Goal: Task Accomplishment & Management: Complete application form

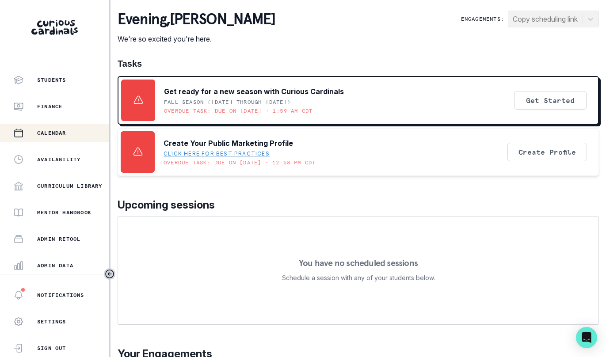
scroll to position [106, 0]
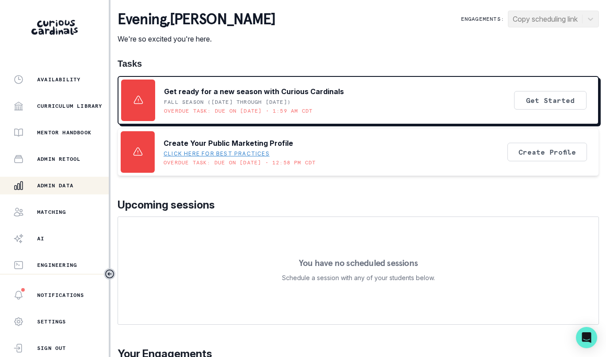
click at [77, 186] on div "Admin Data" at bounding box center [61, 185] width 96 height 11
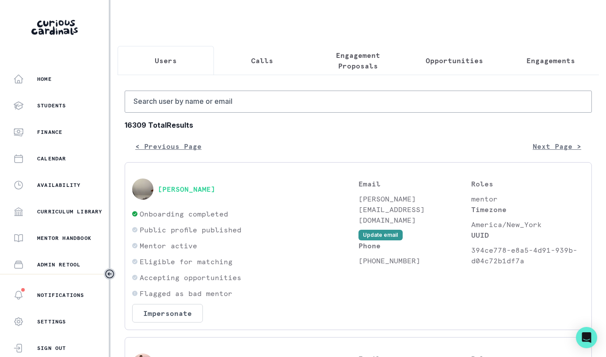
click at [415, 58] on button "Opportunities" at bounding box center [454, 60] width 96 height 29
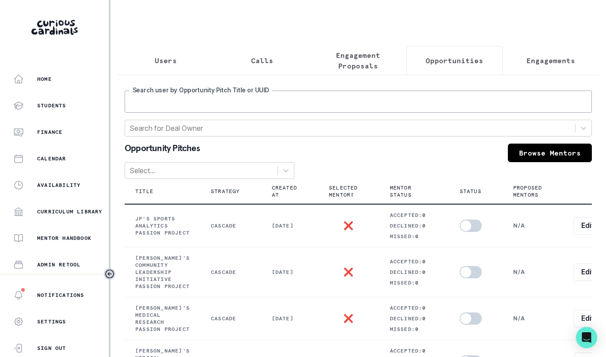
click at [346, 96] on input "Search user by Opportunity Pitch Title or UUID" at bounding box center [359, 102] width 468 height 22
type input "[PERSON_NAME]"
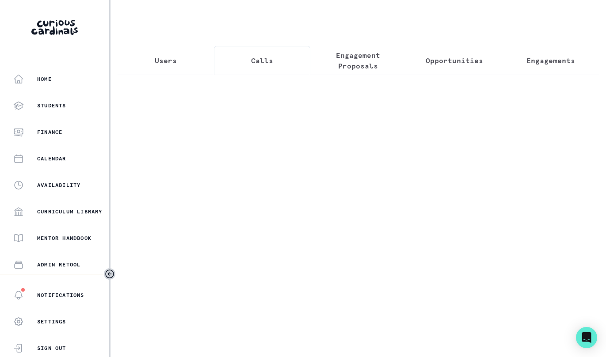
click at [262, 68] on button "Calls" at bounding box center [262, 60] width 96 height 29
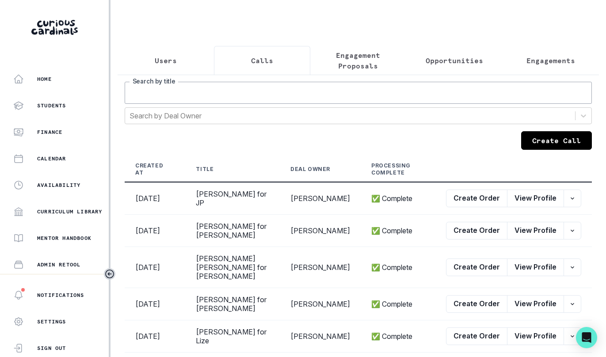
click at [251, 100] on input "Search by title" at bounding box center [359, 93] width 468 height 22
type input "[PERSON_NAME]"
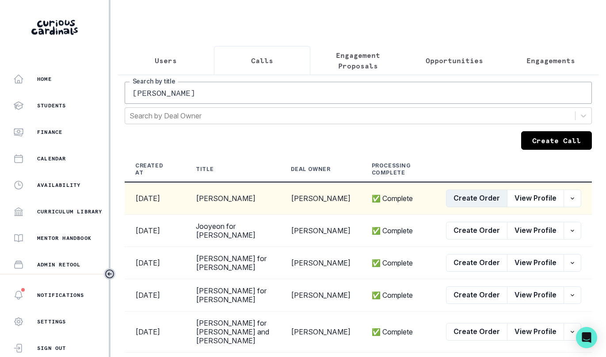
click at [478, 195] on button "Create Order" at bounding box center [476, 199] width 61 height 18
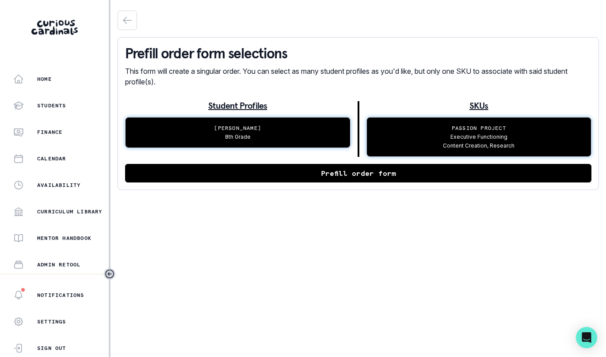
click at [285, 183] on div "Prefill order form selections This form will create a singular order. You can s…" at bounding box center [359, 113] width 482 height 153
click at [284, 172] on button "Prefill order form" at bounding box center [358, 173] width 467 height 19
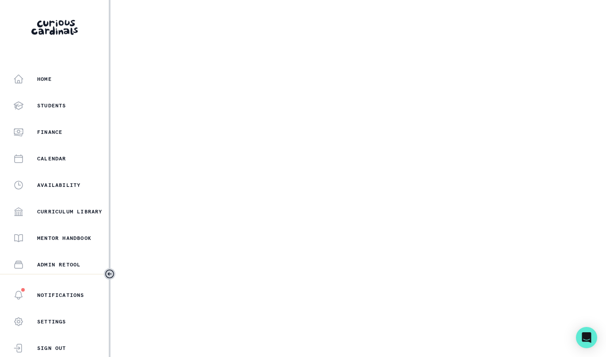
select select "17faa8e4-2b0e-4aee-abf5-4da8e9d87f5d"
select select "c28d0ee1-7657-4708-b8f4-97dafb79ba14"
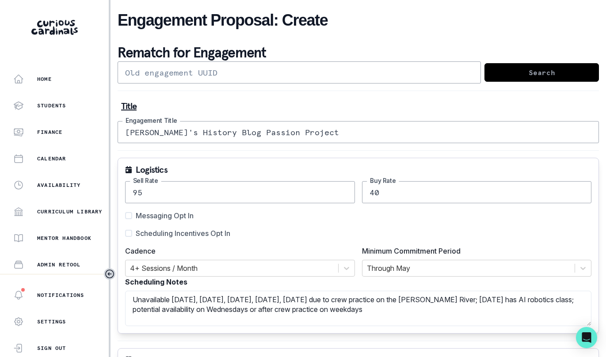
click at [182, 219] on span "Messaging Opt In" at bounding box center [165, 216] width 58 height 11
click at [125, 216] on input "Messaging Opt In" at bounding box center [125, 216] width 0 height 0
checkbox input "true"
click at [182, 229] on span "Scheduling Incentives Opt In" at bounding box center [183, 233] width 95 height 11
click at [125, 234] on input "Scheduling Incentives Opt In" at bounding box center [125, 234] width 0 height 0
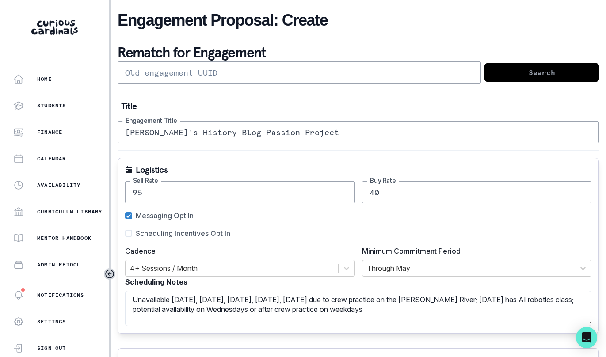
checkbox input "true"
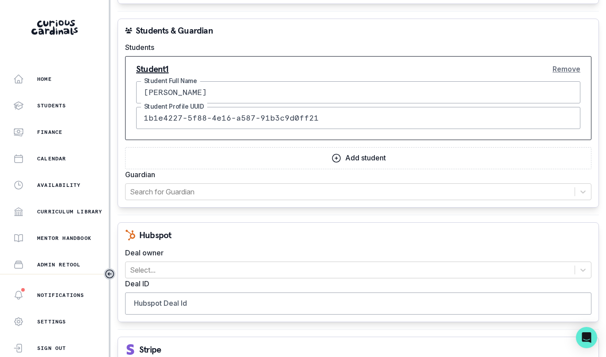
scroll to position [977, 0]
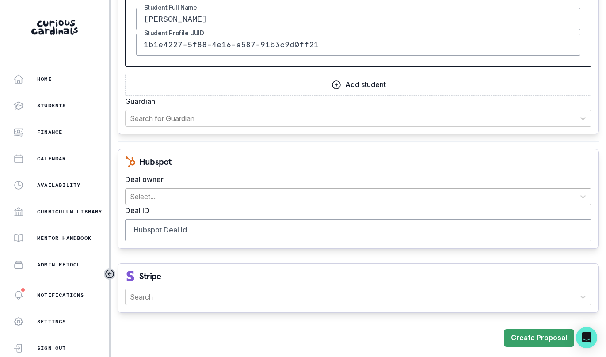
click at [225, 194] on div at bounding box center [350, 197] width 441 height 12
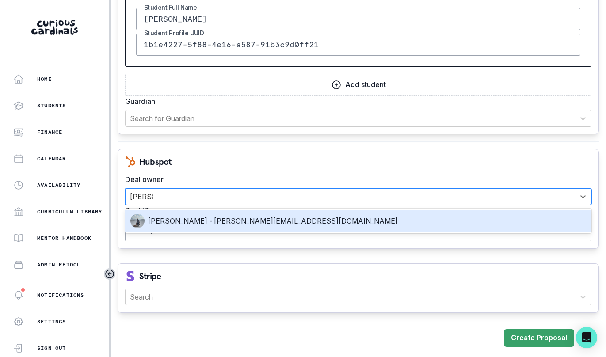
type input "[PERSON_NAME]"
click at [214, 215] on div "[PERSON_NAME] - [PERSON_NAME][EMAIL_ADDRESS][DOMAIN_NAME]" at bounding box center [358, 221] width 456 height 14
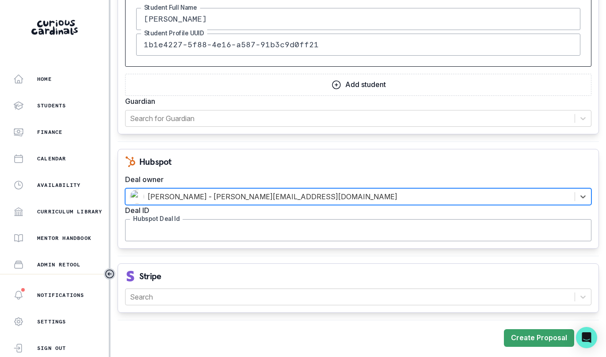
click at [251, 234] on input "Hubspot Deal Id" at bounding box center [358, 230] width 467 height 22
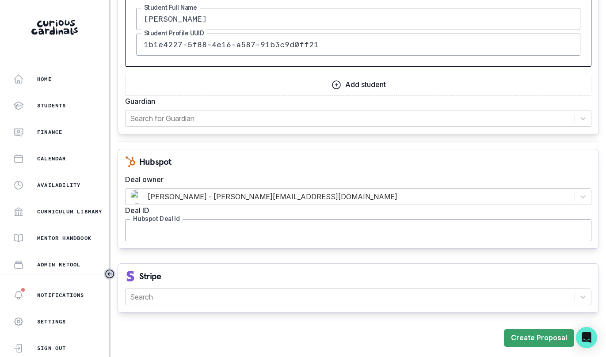
paste input "45327221918"
type input "45327221918"
click at [231, 309] on div "Stripe Search" at bounding box center [359, 289] width 482 height 50
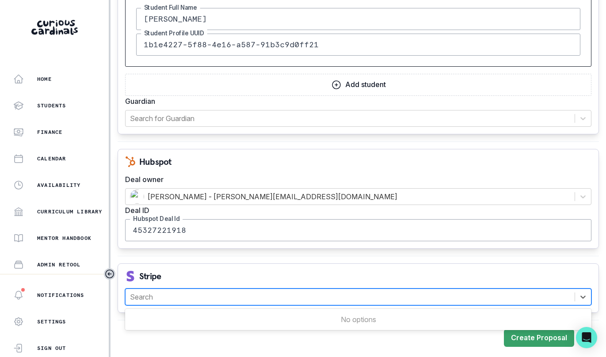
click at [226, 298] on div at bounding box center [350, 297] width 441 height 12
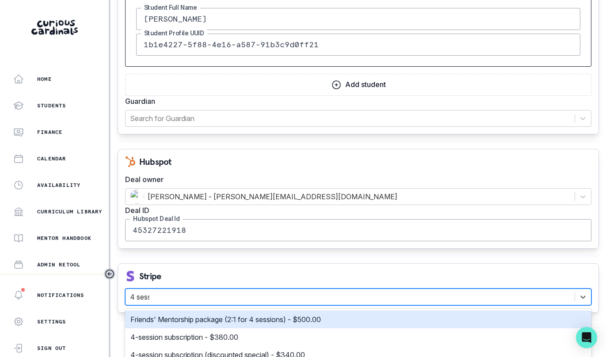
type input "4 session"
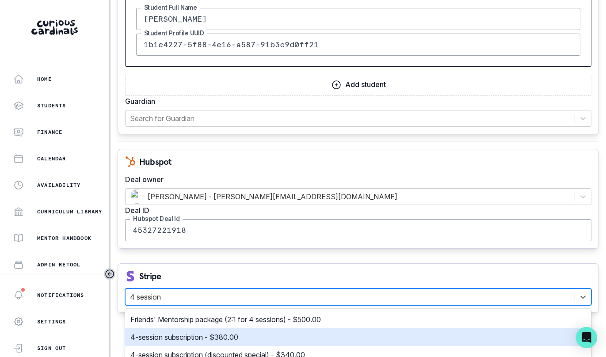
click at [230, 336] on p "4-session subscription - $380.00" at bounding box center [184, 337] width 108 height 11
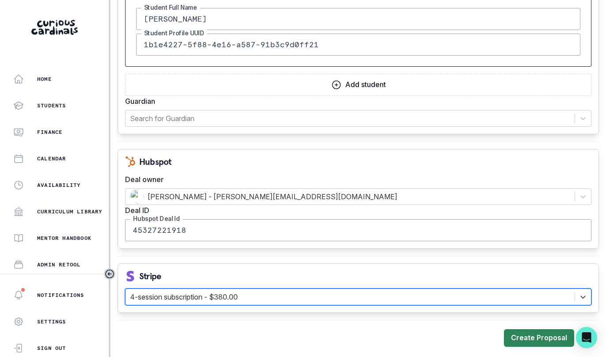
click at [537, 334] on button "Create Proposal" at bounding box center [539, 339] width 70 height 18
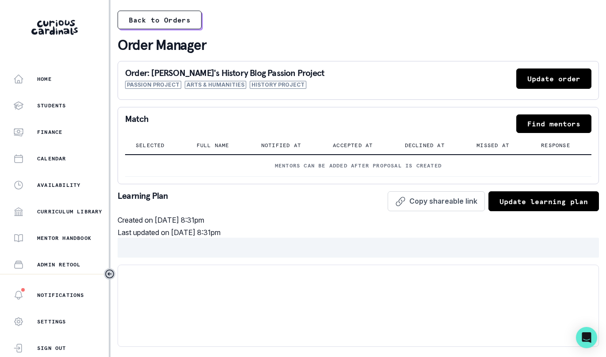
click at [531, 136] on div at bounding box center [358, 135] width 467 height 4
click at [535, 127] on button "Find mentors" at bounding box center [554, 124] width 75 height 19
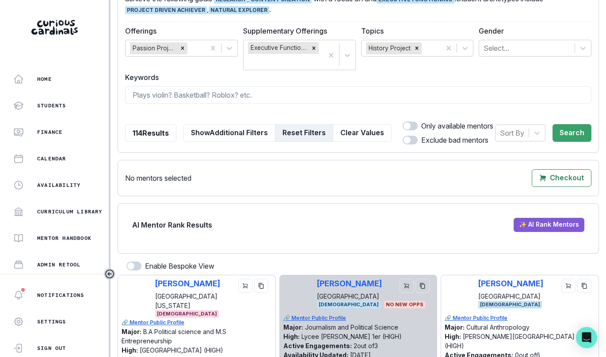
scroll to position [85, 0]
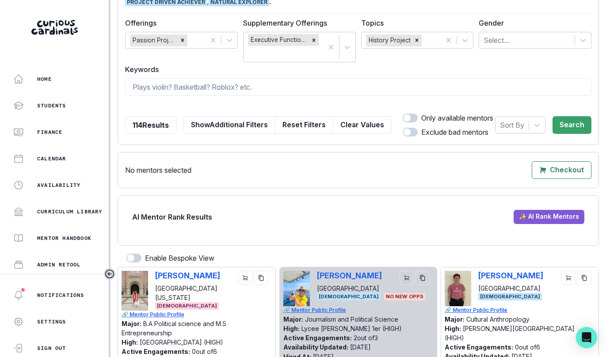
click at [410, 113] on div "Only available mentors" at bounding box center [444, 118] width 100 height 11
click at [410, 115] on span at bounding box center [410, 118] width 15 height 9
click at [403, 114] on input "checkbox" at bounding box center [403, 113] width 0 height 0
checkbox input "true"
click at [580, 125] on button "Search" at bounding box center [572, 125] width 39 height 18
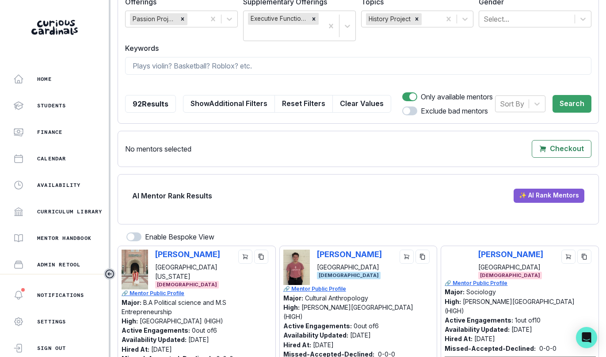
scroll to position [93, 0]
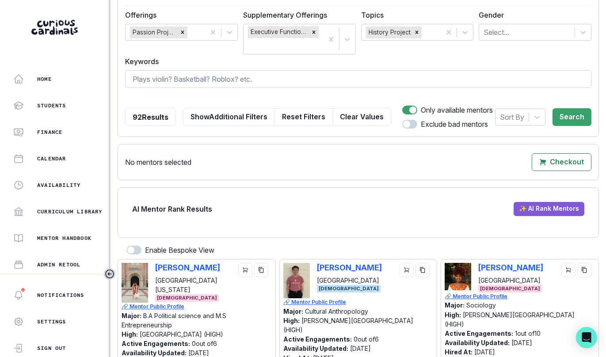
click at [215, 77] on input at bounding box center [358, 79] width 467 height 18
type input "aiden"
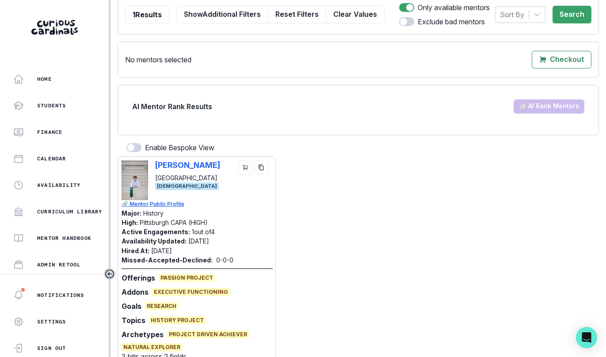
scroll to position [207, 0]
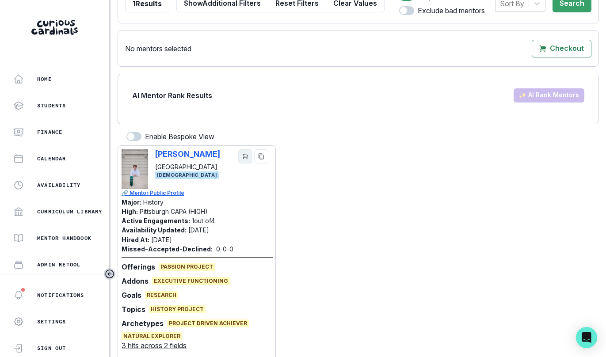
click at [242, 159] on button "cart" at bounding box center [245, 157] width 14 height 14
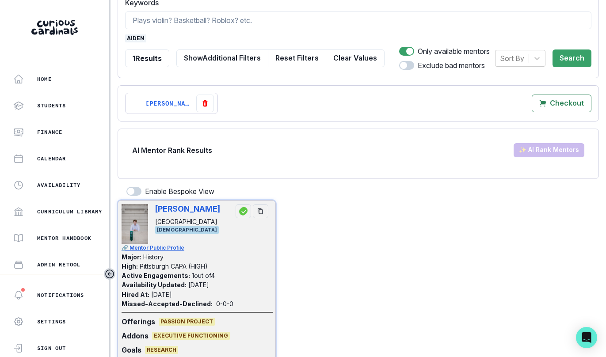
scroll to position [149, 0]
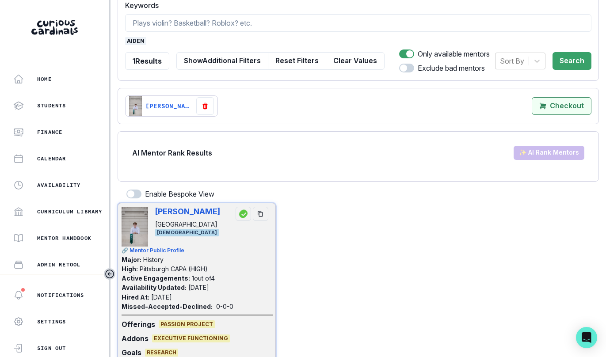
click at [546, 98] on mentors"] "Checkout" at bounding box center [562, 106] width 60 height 18
select select "CASCADE"
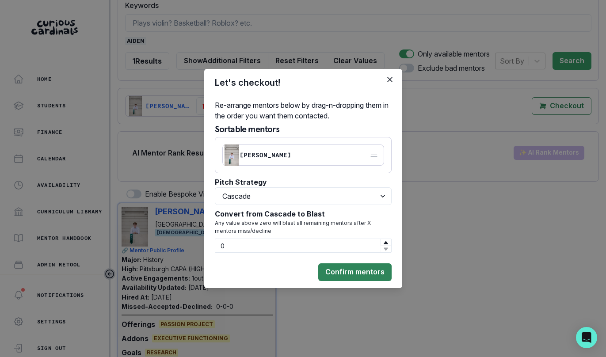
click at [360, 273] on button "Confirm mentors" at bounding box center [354, 273] width 73 height 18
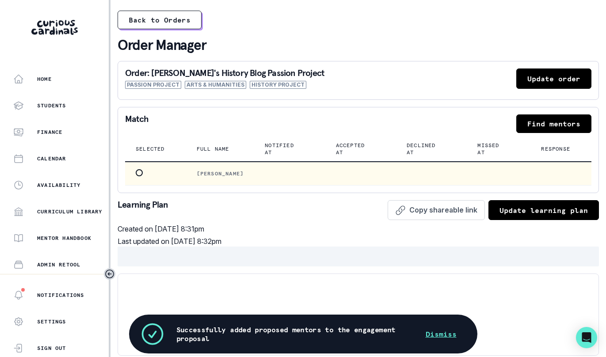
click at [146, 180] on td at bounding box center [155, 174] width 61 height 24
click at [139, 176] on span at bounding box center [139, 172] width 7 height 7
click at [136, 173] on input "radio" at bounding box center [135, 173] width 0 height 0
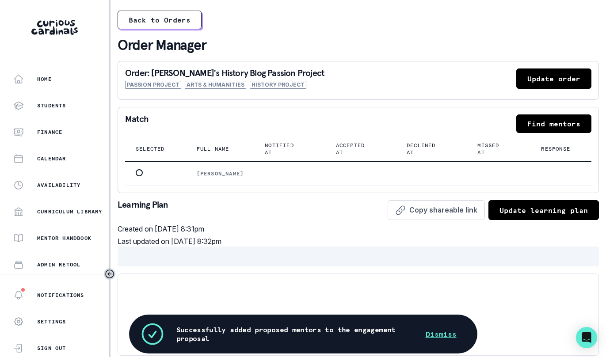
click at [540, 79] on button "Update order" at bounding box center [554, 79] width 75 height 20
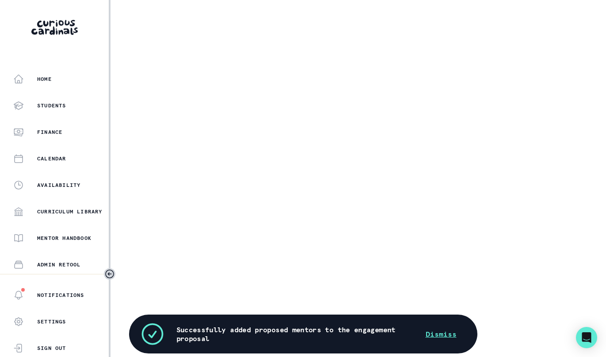
select select "17faa8e4-2b0e-4aee-abf5-4da8e9d87f5d"
select select "c28d0ee1-7657-4708-b8f4-97dafb79ba14"
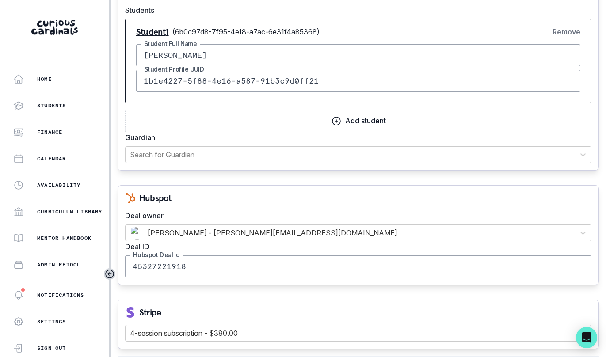
scroll to position [966, 0]
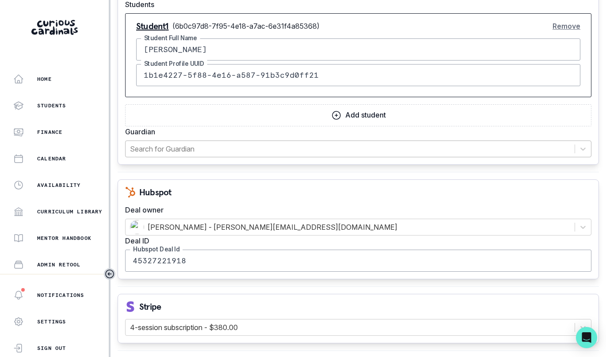
click at [321, 143] on div at bounding box center [350, 149] width 441 height 12
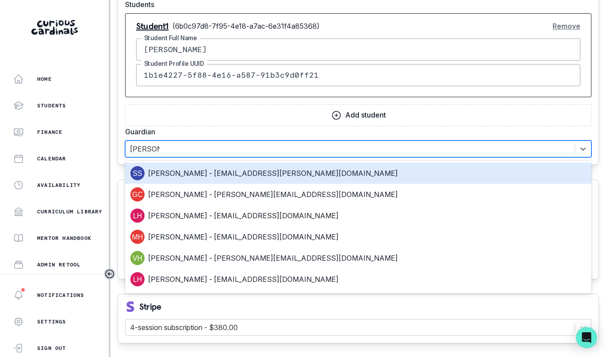
type input "shuang l"
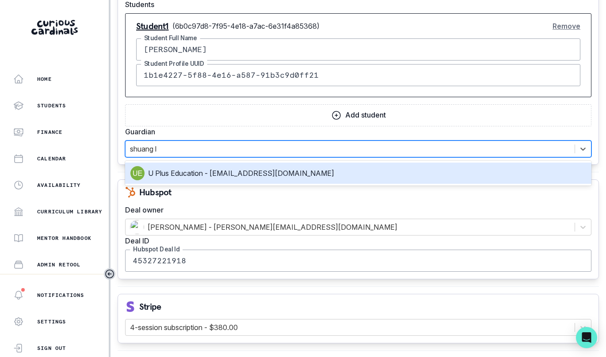
click at [278, 166] on div "U Plus Education - [EMAIL_ADDRESS][DOMAIN_NAME]" at bounding box center [358, 173] width 456 height 14
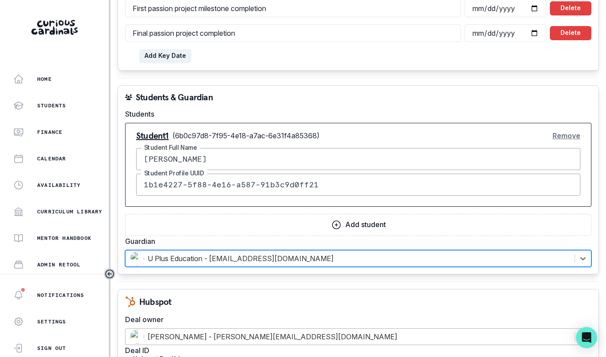
scroll to position [827, 0]
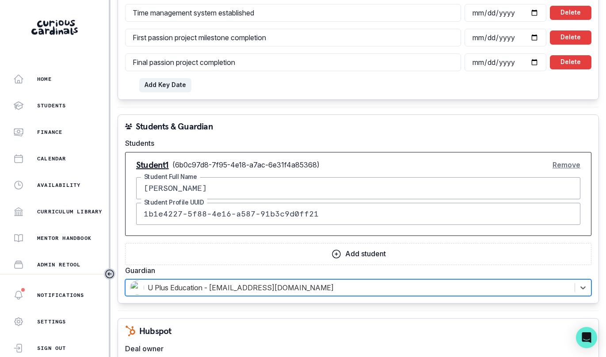
click at [564, 156] on button "Remove" at bounding box center [567, 165] width 28 height 18
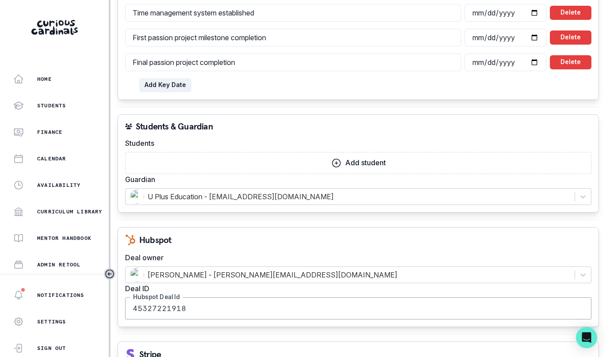
click at [418, 152] on button "Add student" at bounding box center [358, 163] width 467 height 22
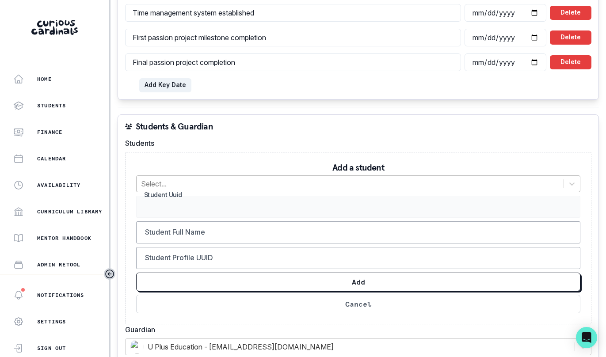
click at [400, 178] on div at bounding box center [350, 184] width 418 height 12
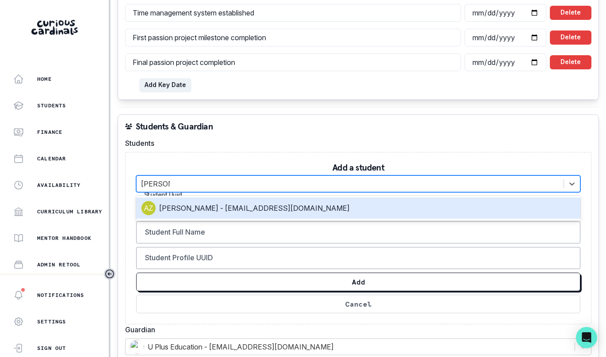
type input "[PERSON_NAME]"
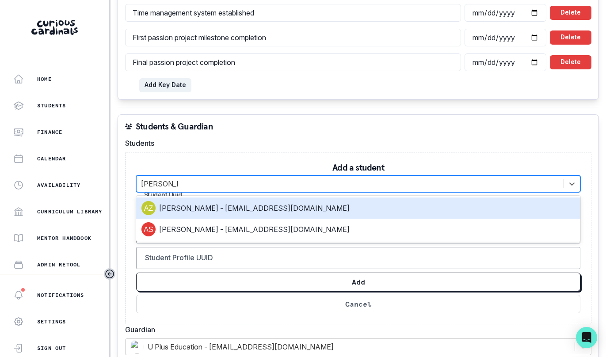
click at [382, 198] on div "[PERSON_NAME] - [EMAIL_ADDRESS][DOMAIN_NAME]" at bounding box center [358, 208] width 445 height 21
type input "6b0c97d8-7f95-4e18-a7ac-6e31f4a85368"
type input "[PERSON_NAME]"
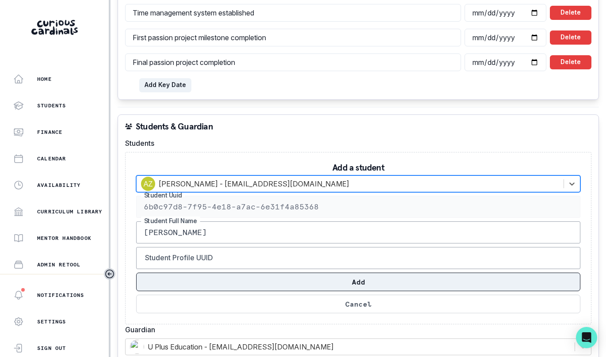
click at [371, 273] on button "Add" at bounding box center [358, 282] width 445 height 19
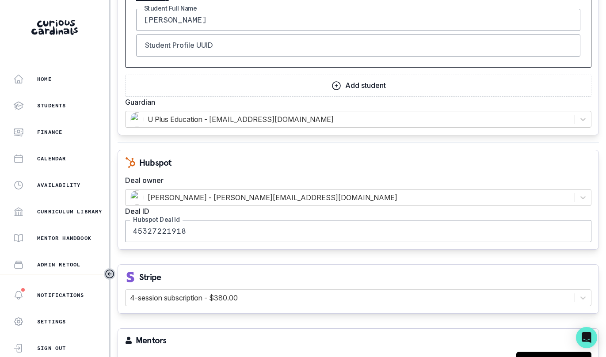
scroll to position [1088, 0]
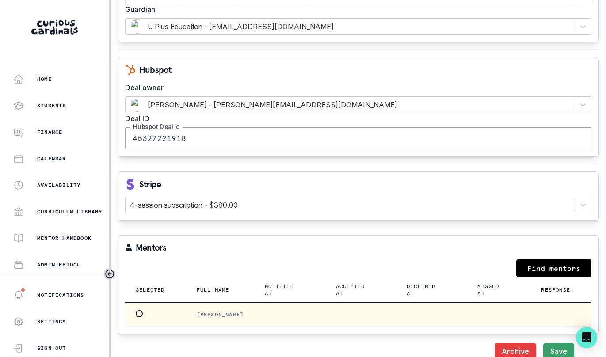
click at [186, 303] on td at bounding box center [155, 315] width 61 height 24
click at [142, 311] on span at bounding box center [139, 314] width 7 height 7
click at [136, 314] on input "radio" at bounding box center [135, 314] width 0 height 0
click at [560, 343] on button "Save" at bounding box center [559, 352] width 31 height 18
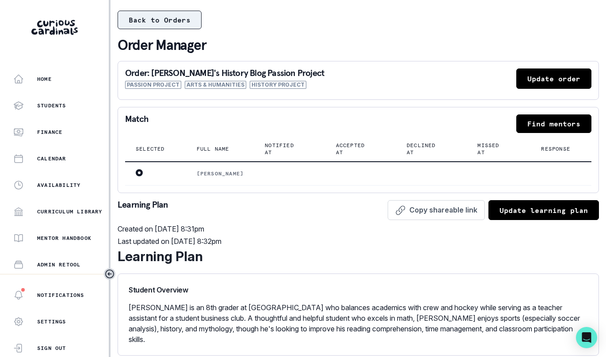
click at [193, 19] on button "Back to Orders" at bounding box center [160, 20] width 84 height 19
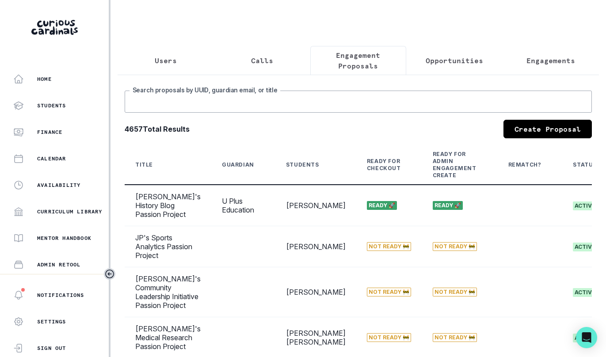
click at [316, 101] on input "Search proposals by UUID, guardian email, or title" at bounding box center [359, 102] width 468 height 22
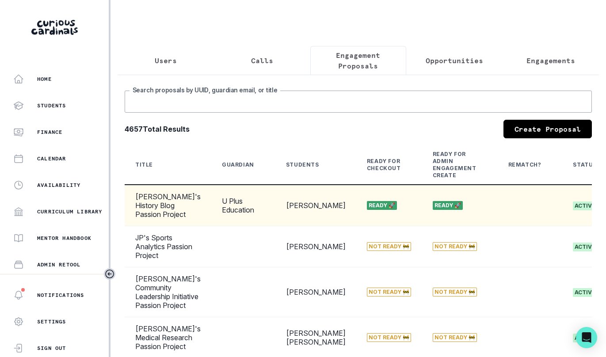
scroll to position [0, 134]
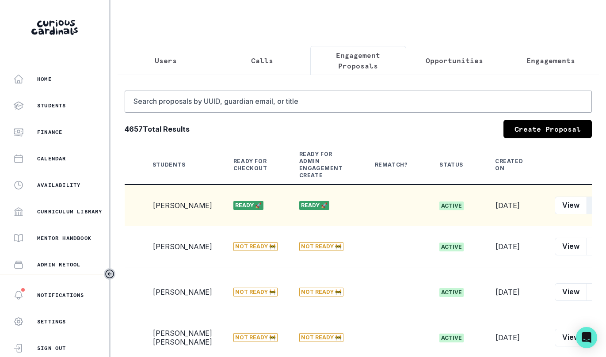
click at [587, 214] on button "Edit" at bounding box center [601, 206] width 28 height 18
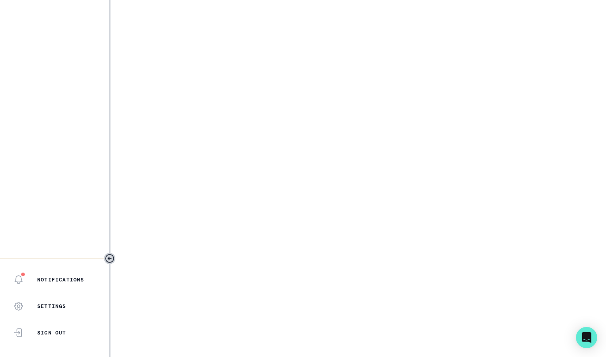
select select "17faa8e4-2b0e-4aee-abf5-4da8e9d87f5d"
select select "c28d0ee1-7657-4708-b8f4-97dafb79ba14"
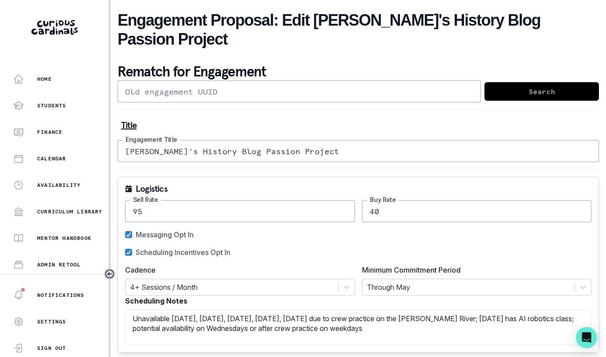
drag, startPoint x: 223, startPoint y: 195, endPoint x: 134, endPoint y: 176, distance: 91.8
click at [134, 177] on div "Logistics 95 Sell Rate 40 Buy Rate Messaging Opt In Scheduling Incentives Opt I…" at bounding box center [359, 265] width 482 height 176
type input "85"
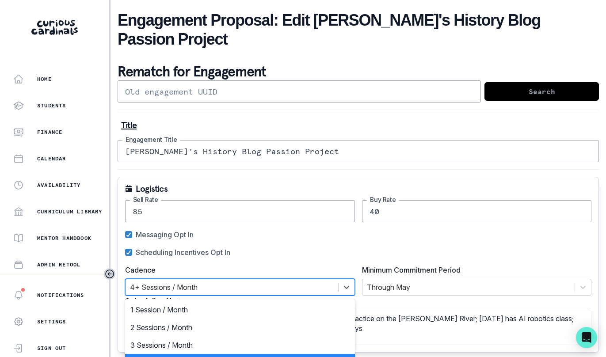
click at [184, 281] on div at bounding box center [232, 287] width 204 height 12
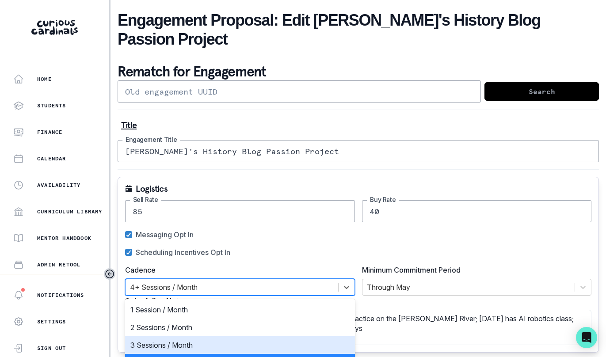
scroll to position [19, 0]
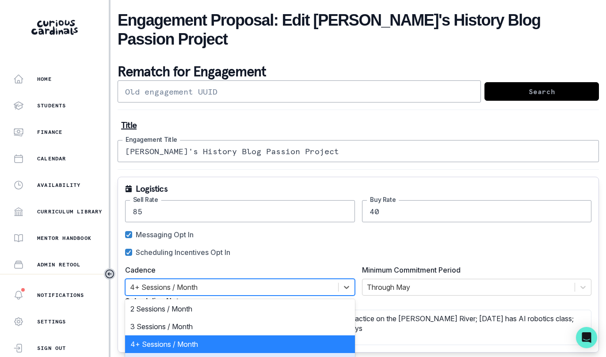
click at [181, 353] on div "adhoc" at bounding box center [240, 362] width 230 height 18
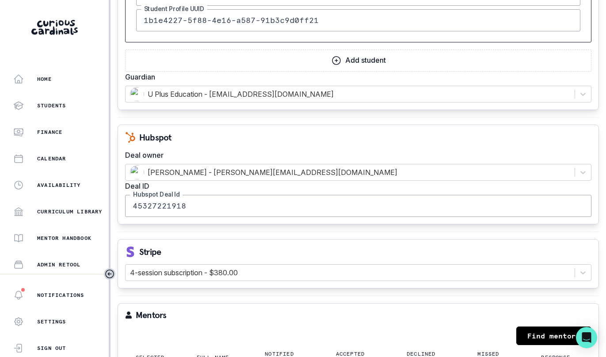
scroll to position [1045, 0]
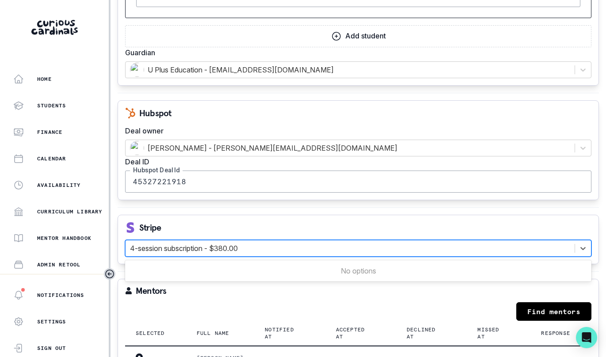
click at [212, 242] on div at bounding box center [350, 248] width 441 height 12
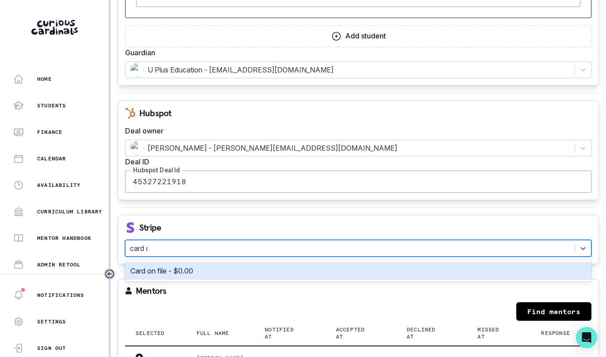
type input "card on"
click at [209, 266] on div "Card on file - $0.00" at bounding box center [358, 271] width 456 height 11
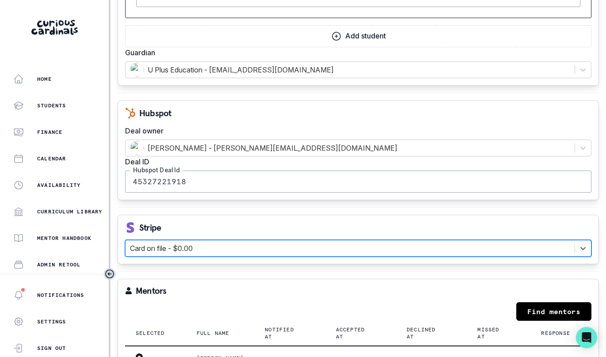
scroll to position [1088, 0]
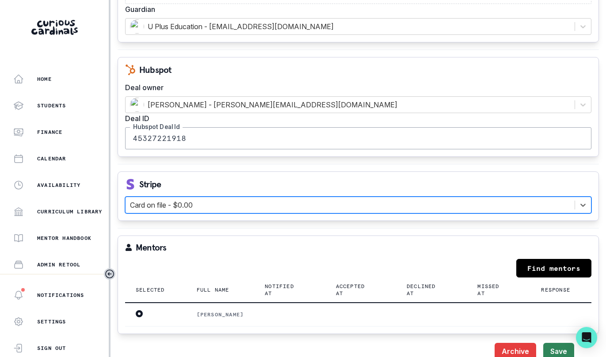
click at [560, 343] on button "Save" at bounding box center [559, 352] width 31 height 18
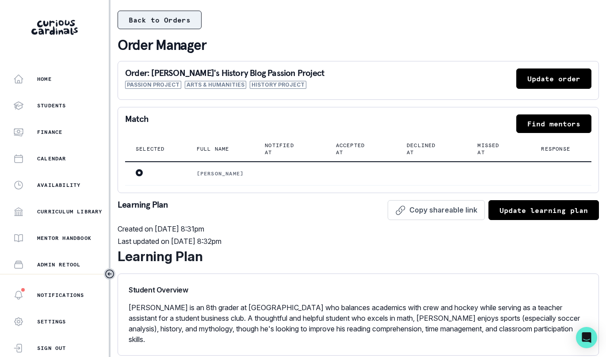
click at [167, 16] on button "Back to Orders" at bounding box center [160, 20] width 84 height 19
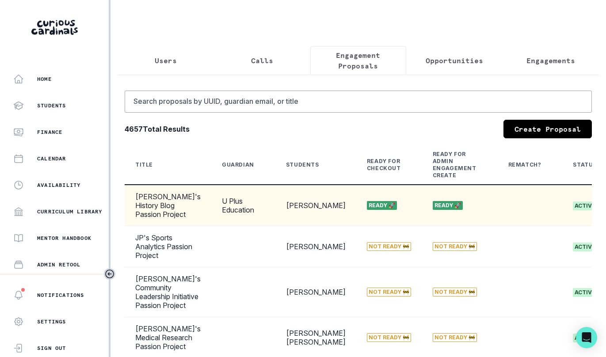
scroll to position [0, 134]
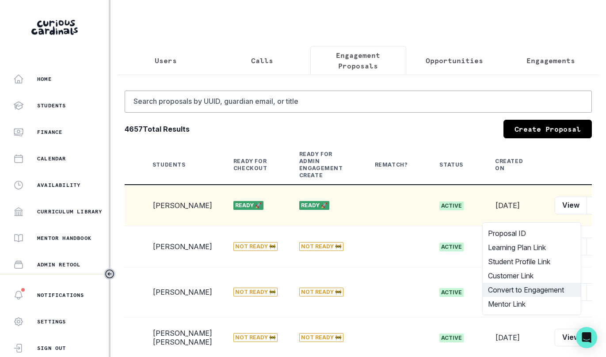
click at [533, 286] on button "Convert to Engagement" at bounding box center [532, 290] width 98 height 14
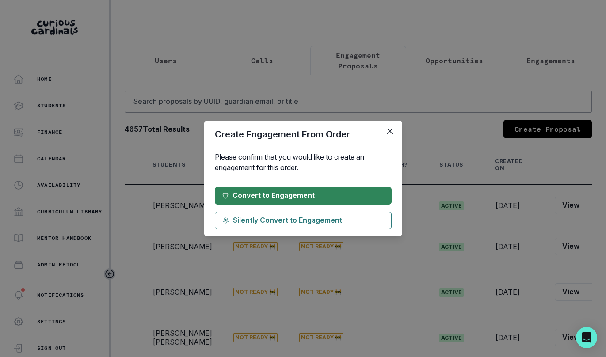
click at [376, 200] on button "Convert to Engagement" at bounding box center [303, 196] width 177 height 18
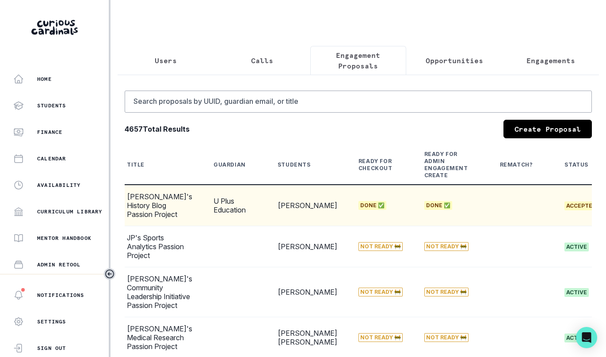
scroll to position [0, 0]
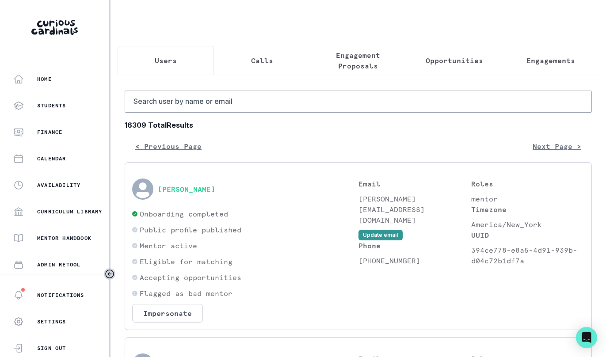
click at [167, 53] on button "Users" at bounding box center [166, 60] width 96 height 29
click at [166, 91] on input "Search user by name or email" at bounding box center [359, 102] width 468 height 22
type input "aiden"
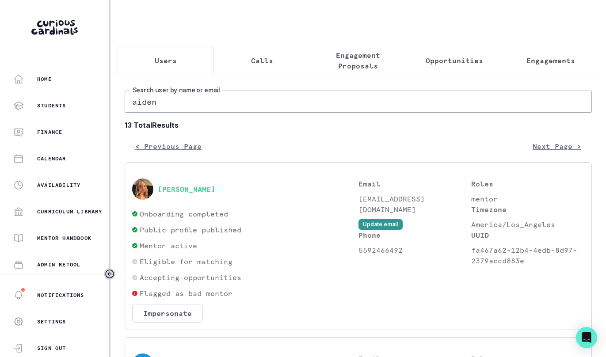
click at [173, 105] on input "aiden" at bounding box center [359, 102] width 468 height 22
type input "[PERSON_NAME]"
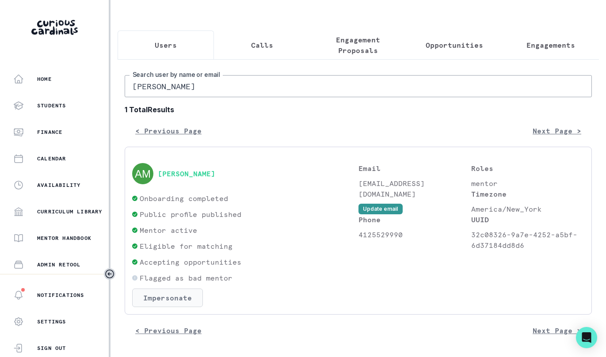
click at [181, 290] on button "Impersonate" at bounding box center [167, 298] width 71 height 19
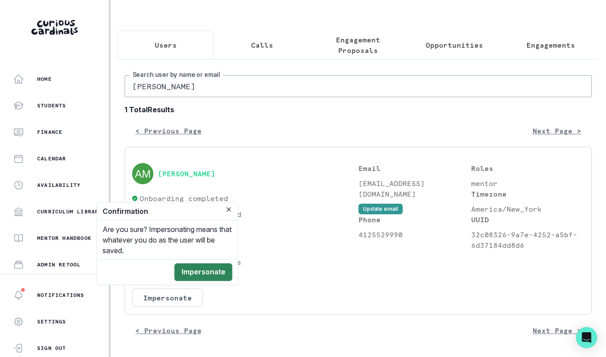
click at [198, 274] on button "Impersonate" at bounding box center [204, 273] width 58 height 18
